Goal: Task Accomplishment & Management: Complete application form

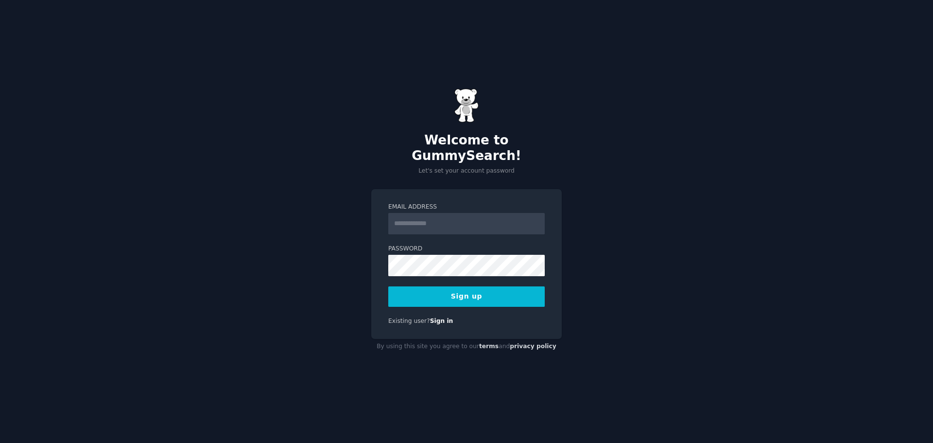
drag, startPoint x: 0, startPoint y: 0, endPoint x: 441, endPoint y: 215, distance: 490.9
click at [441, 215] on input "Email Address" at bounding box center [466, 223] width 157 height 21
drag, startPoint x: 457, startPoint y: 222, endPoint x: 362, endPoint y: 216, distance: 95.4
click at [362, 216] on div "**********" at bounding box center [466, 221] width 933 height 443
type input "**********"
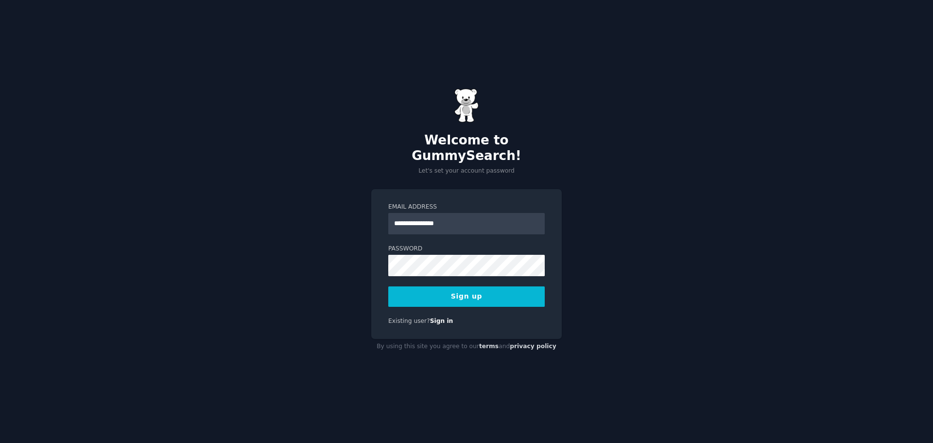
click at [431, 289] on button "Sign up" at bounding box center [466, 296] width 157 height 20
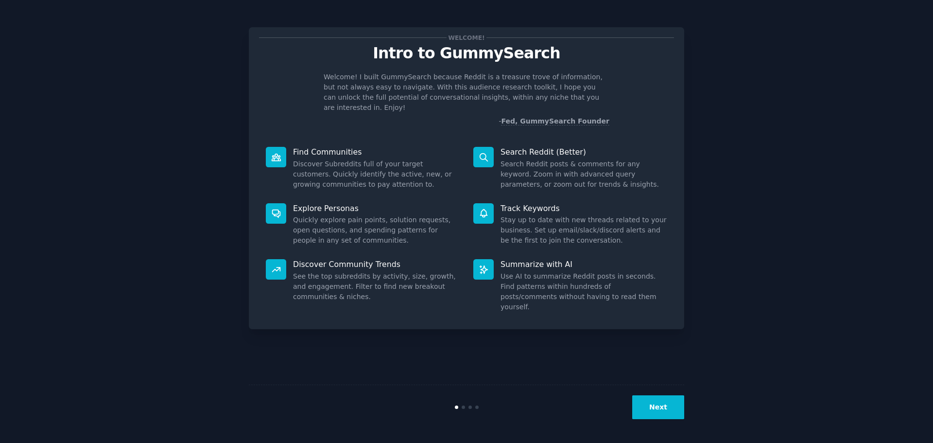
click at [675, 410] on button "Next" at bounding box center [658, 407] width 52 height 24
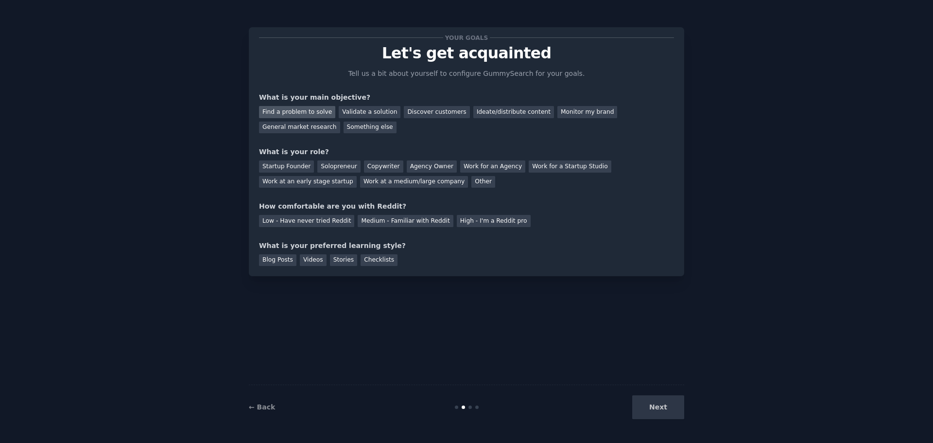
click at [309, 111] on div "Find a problem to solve" at bounding box center [297, 112] width 76 height 12
click at [373, 108] on div "Validate a solution" at bounding box center [370, 112] width 62 height 12
click at [302, 114] on div "Find a problem to solve" at bounding box center [297, 112] width 76 height 12
click at [290, 170] on div "Startup Founder" at bounding box center [286, 166] width 55 height 12
click at [416, 222] on div "Medium - Familiar with Reddit" at bounding box center [405, 221] width 95 height 12
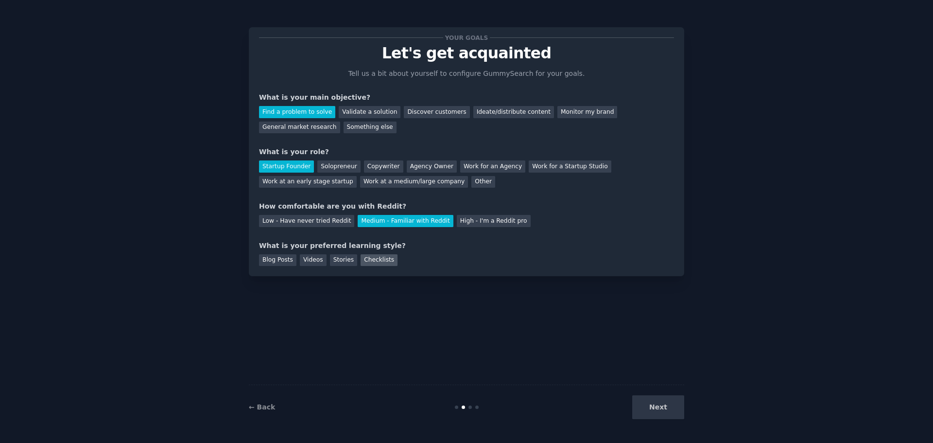
click at [370, 260] on div "Checklists" at bounding box center [379, 260] width 37 height 12
click at [649, 403] on button "Next" at bounding box center [658, 407] width 52 height 24
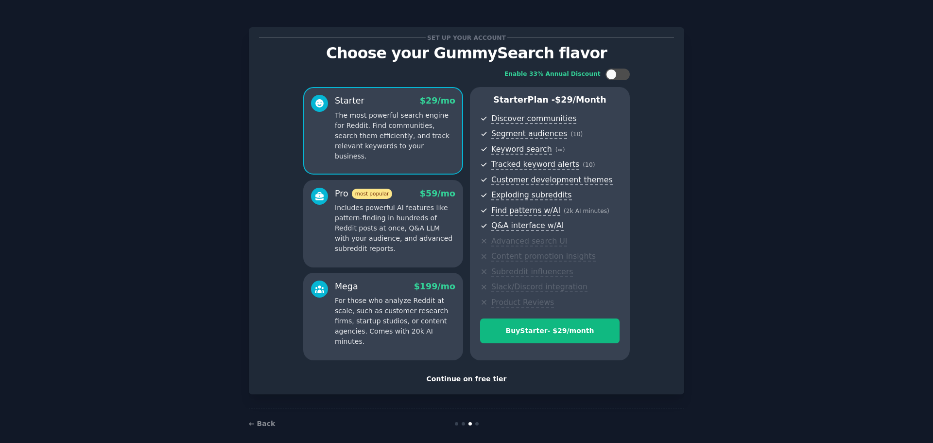
click at [493, 376] on div "Continue on free tier" at bounding box center [466, 379] width 415 height 10
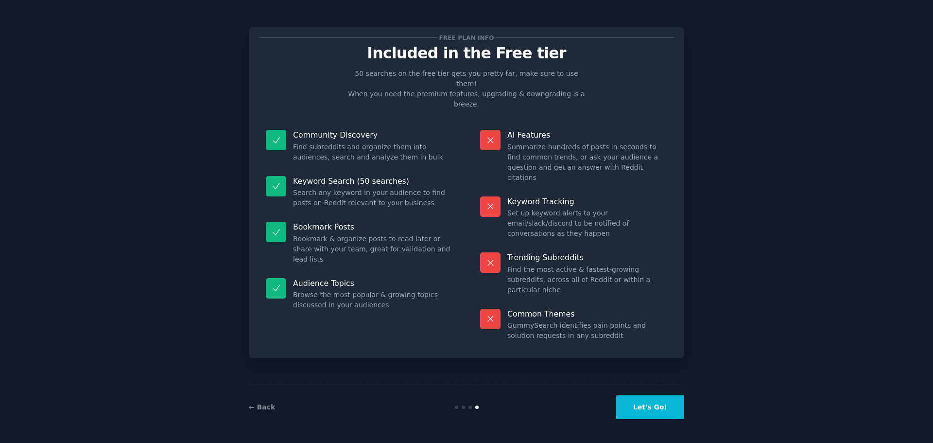
click at [646, 403] on button "Let's Go!" at bounding box center [650, 407] width 68 height 24
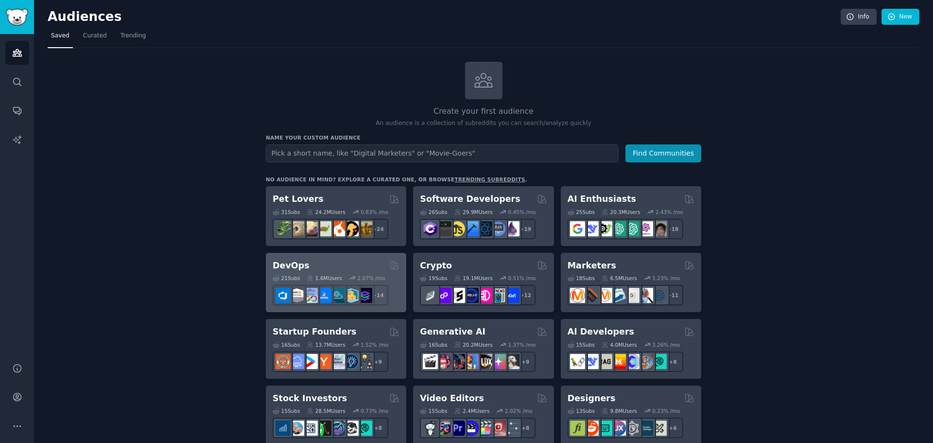
click at [320, 266] on div "DevOps" at bounding box center [336, 266] width 127 height 12
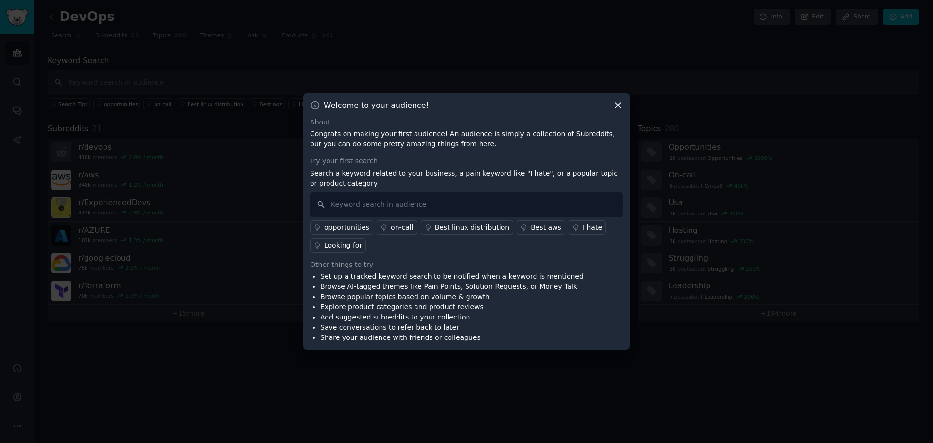
click at [613, 104] on icon at bounding box center [618, 105] width 10 height 10
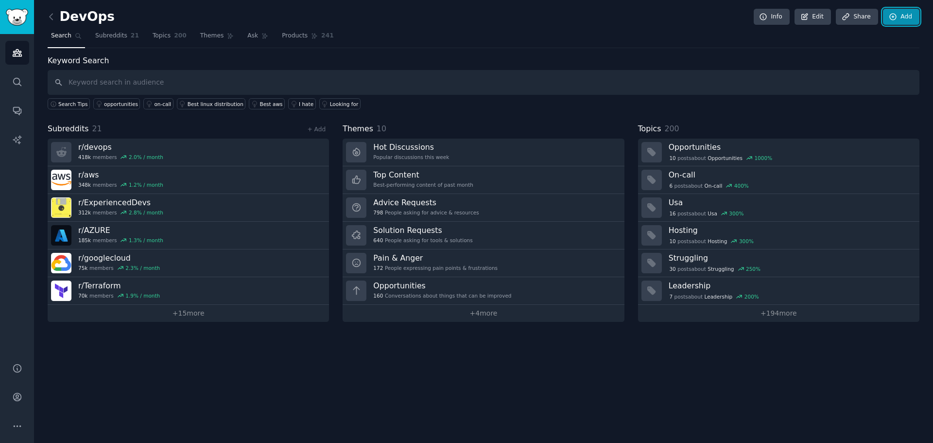
click at [910, 15] on link "Add" at bounding box center [901, 17] width 36 height 17
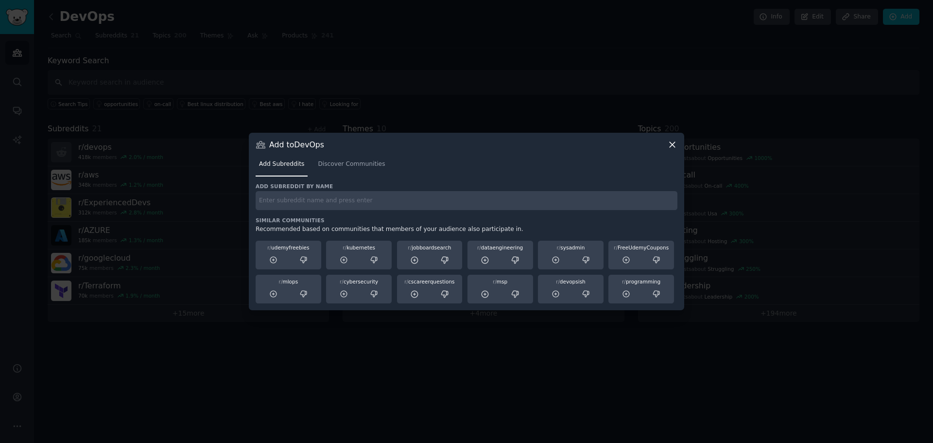
click at [671, 140] on icon at bounding box center [672, 145] width 10 height 10
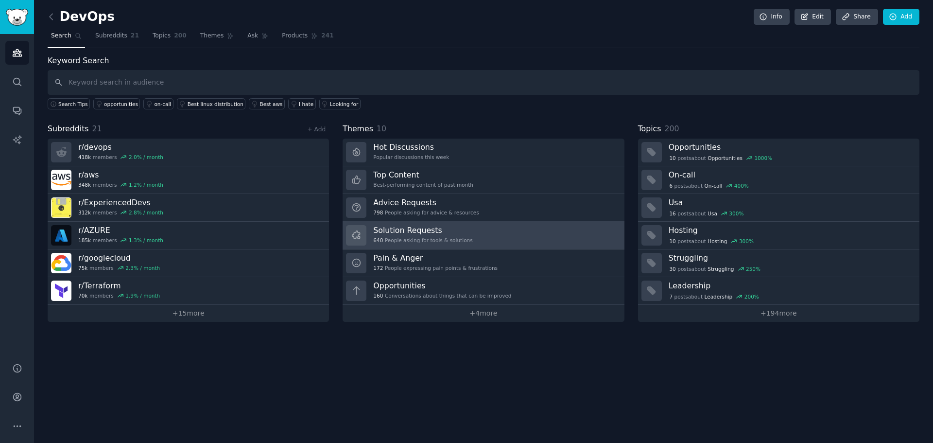
click at [466, 237] on link "Solution Requests 640 People asking for tools & solutions" at bounding box center [483, 236] width 281 height 28
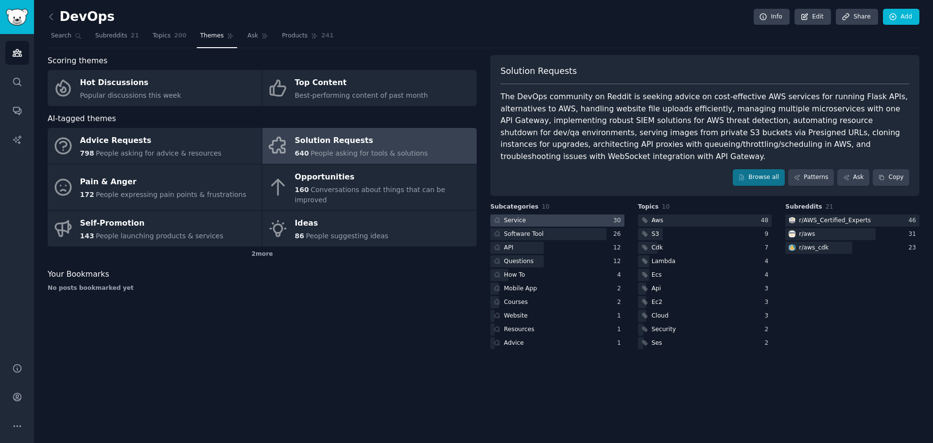
click at [537, 214] on div at bounding box center [557, 220] width 134 height 12
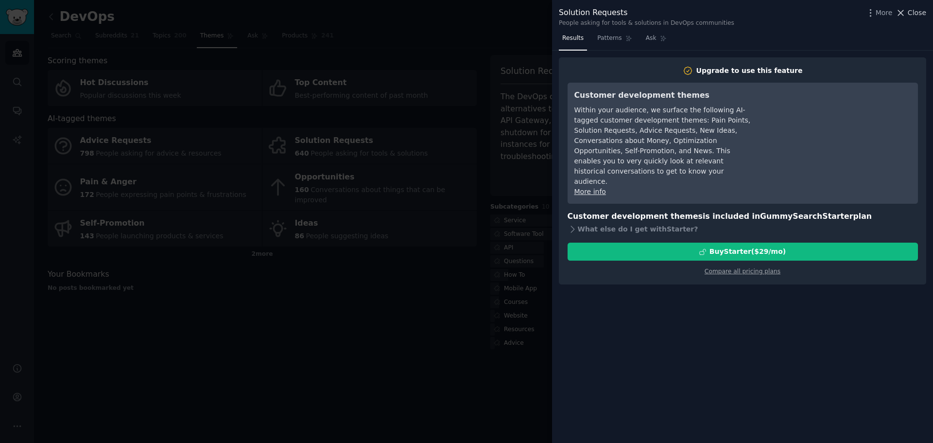
click at [919, 11] on span "Close" at bounding box center [917, 13] width 18 height 10
